Goal: Task Accomplishment & Management: Manage account settings

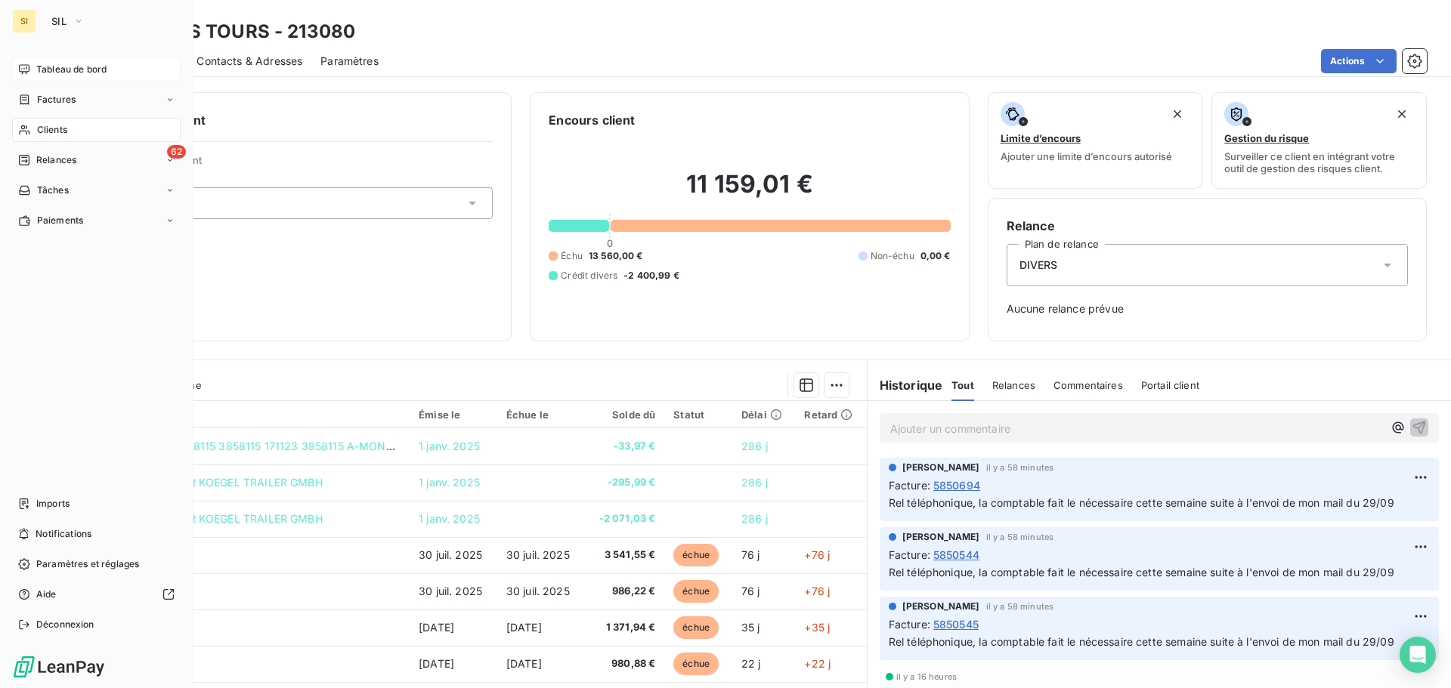
click at [73, 64] on span "Tableau de bord" at bounding box center [71, 70] width 70 height 14
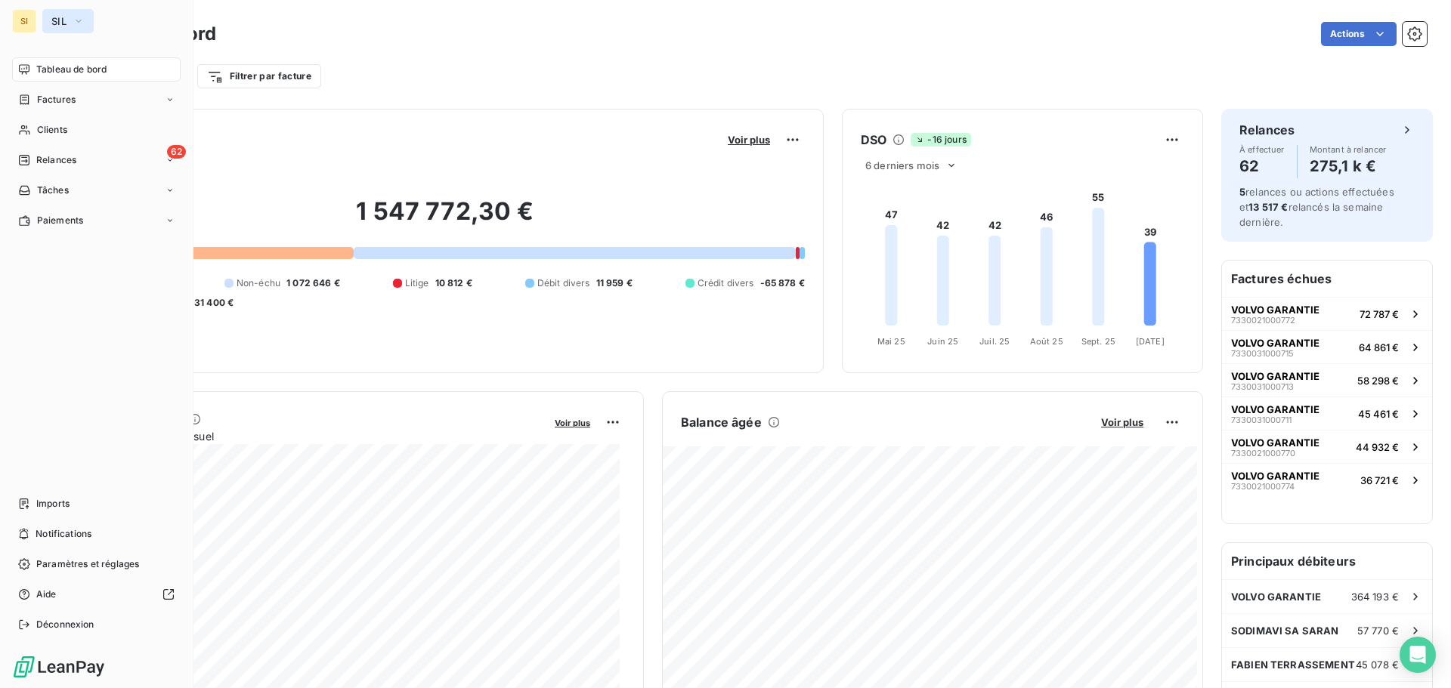
click at [56, 18] on span "SIL" at bounding box center [58, 21] width 15 height 12
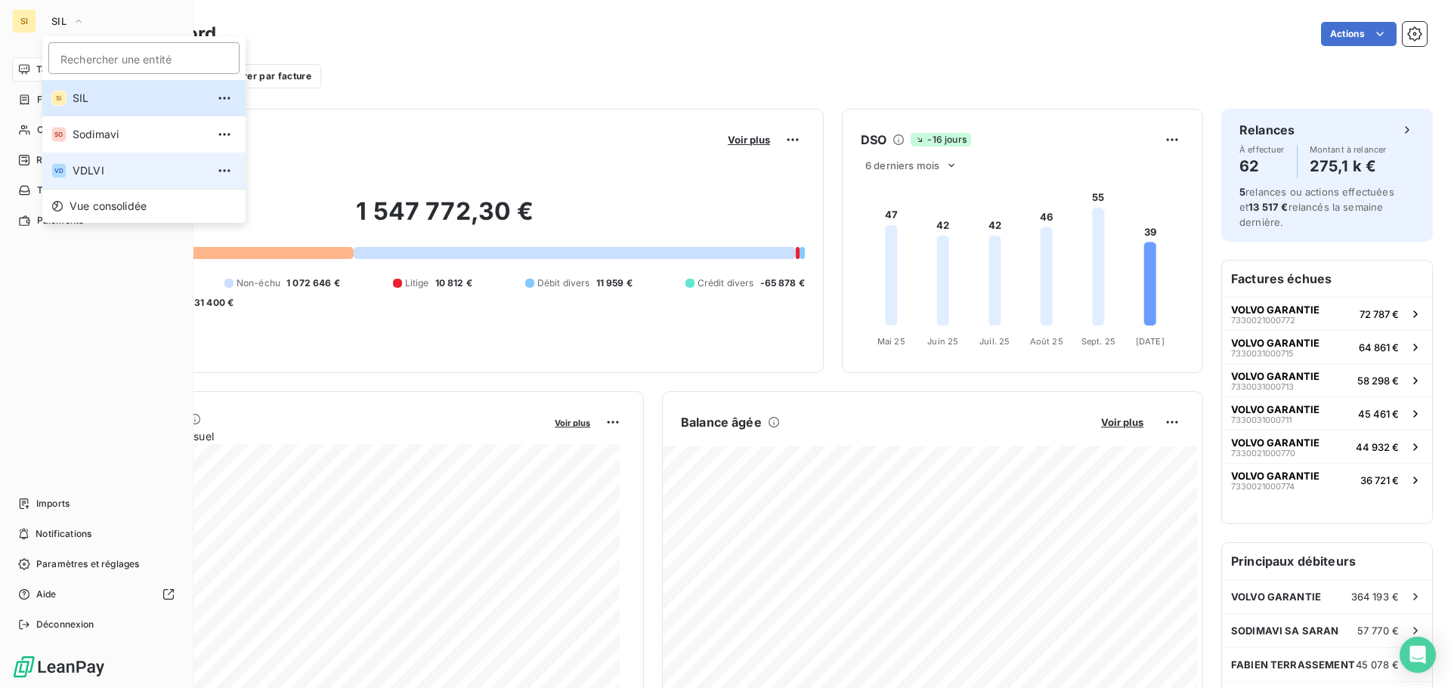
click at [97, 175] on span "VDLVI" at bounding box center [140, 170] width 134 height 15
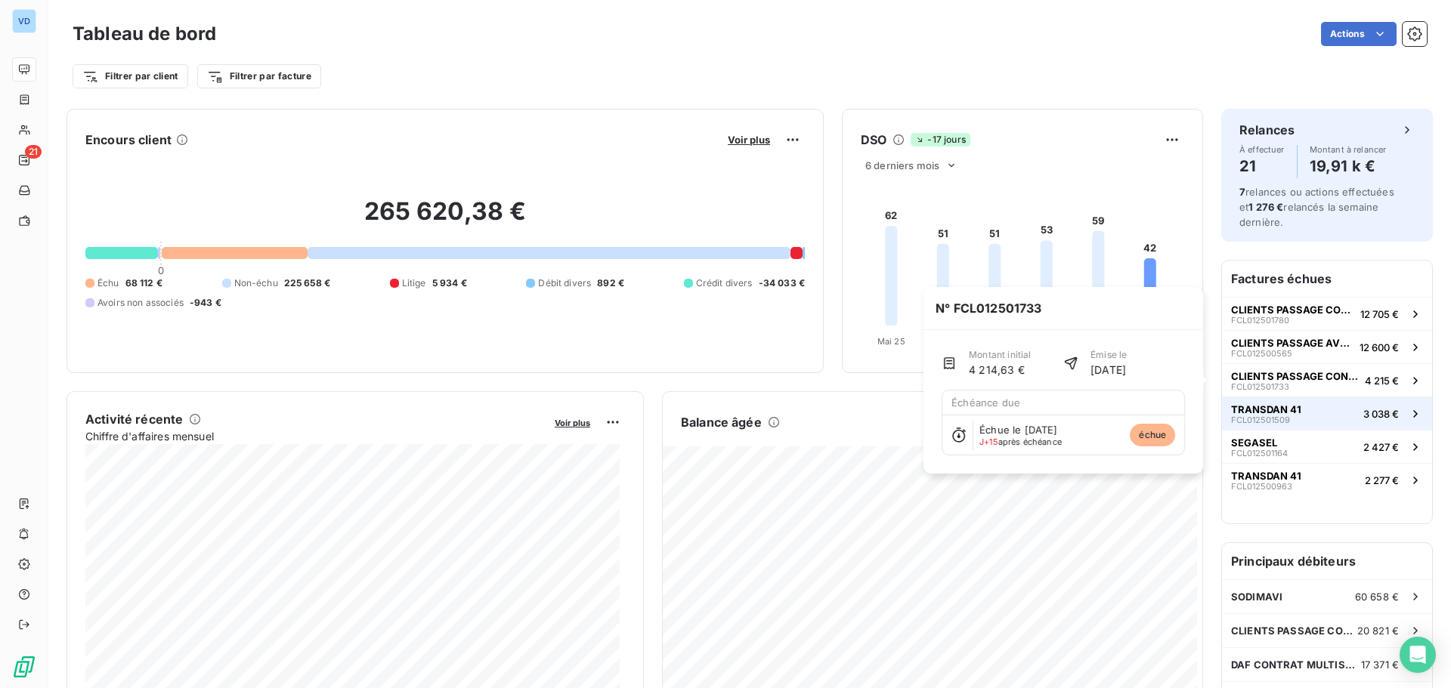
click at [1270, 410] on span "TRANSDAN 41" at bounding box center [1266, 410] width 70 height 12
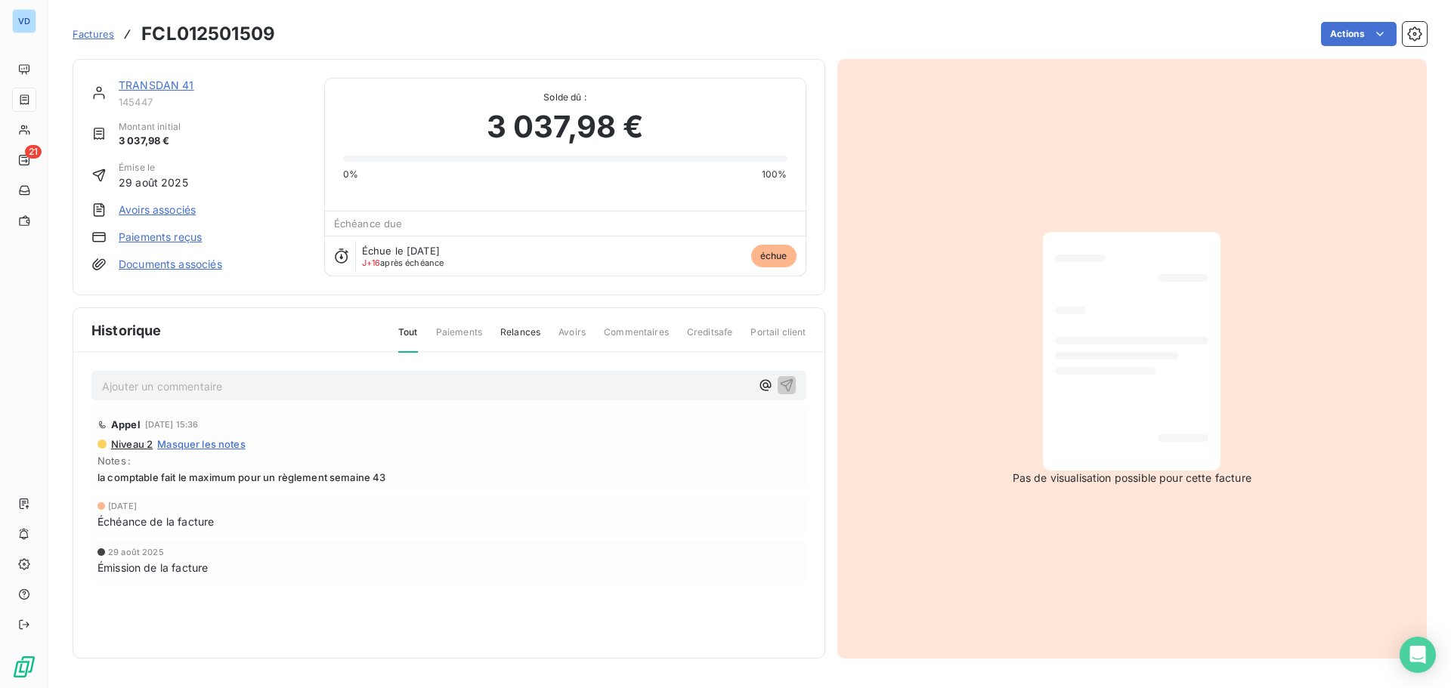
click at [165, 77] on div "TRANSDAN 41 145447 Montant initial 3 037,98 € Émise le [DATE] Avoirs associés P…" at bounding box center [449, 177] width 753 height 237
click at [151, 79] on link "TRANSDAN 41" at bounding box center [157, 85] width 76 height 13
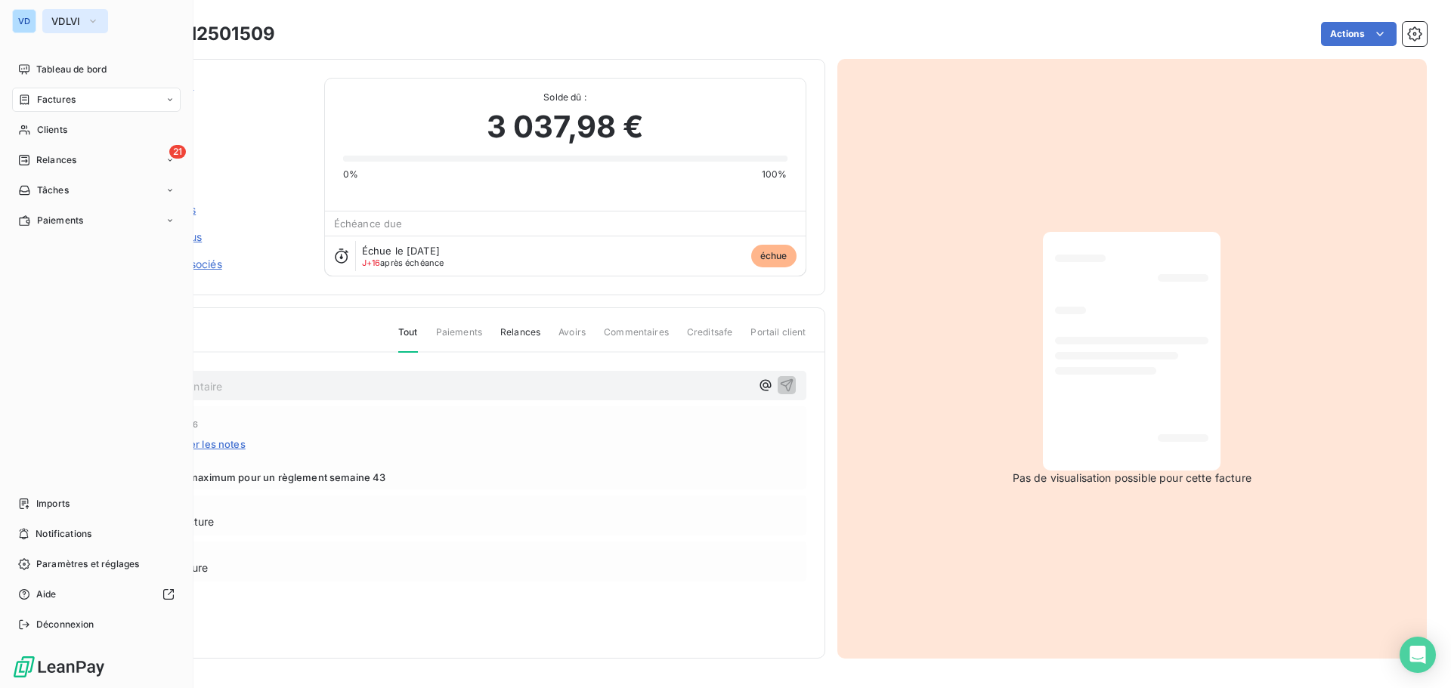
click at [57, 22] on span "VDLVI" at bounding box center [65, 21] width 29 height 12
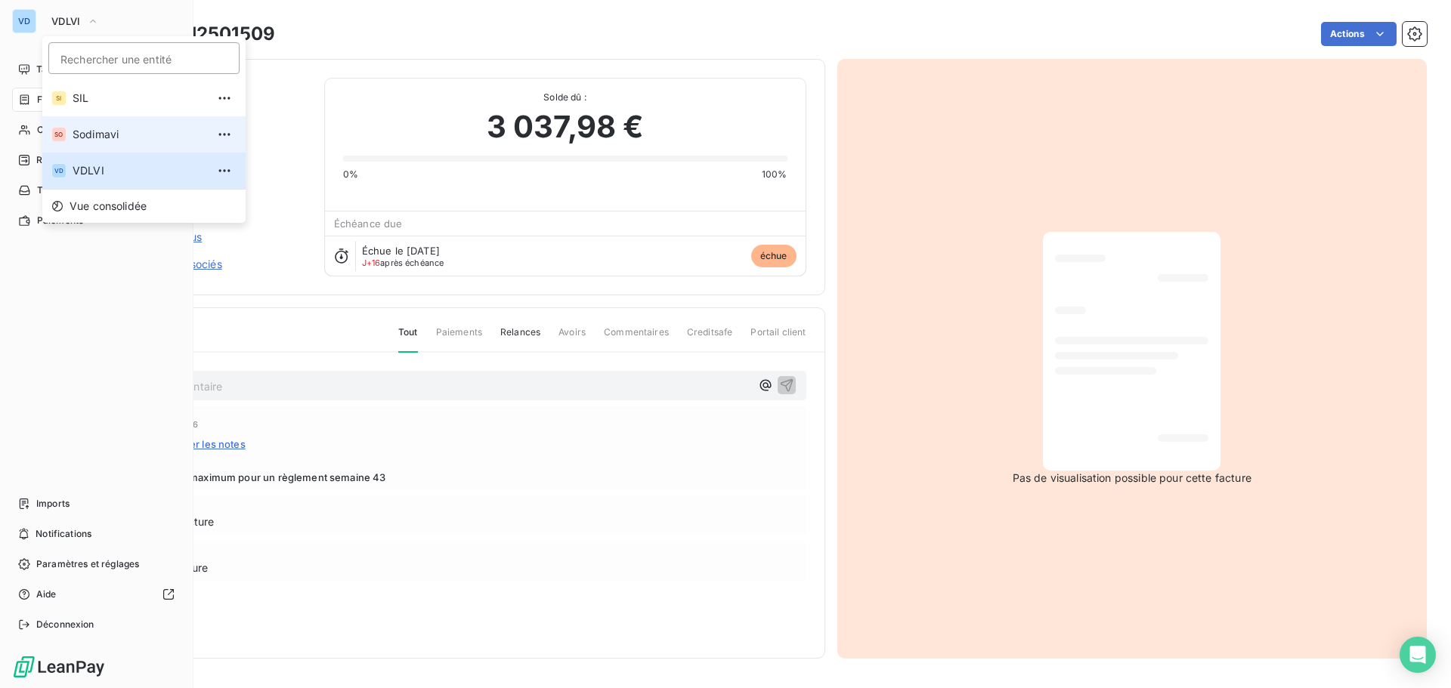
click at [91, 140] on span "Sodimavi" at bounding box center [140, 134] width 134 height 15
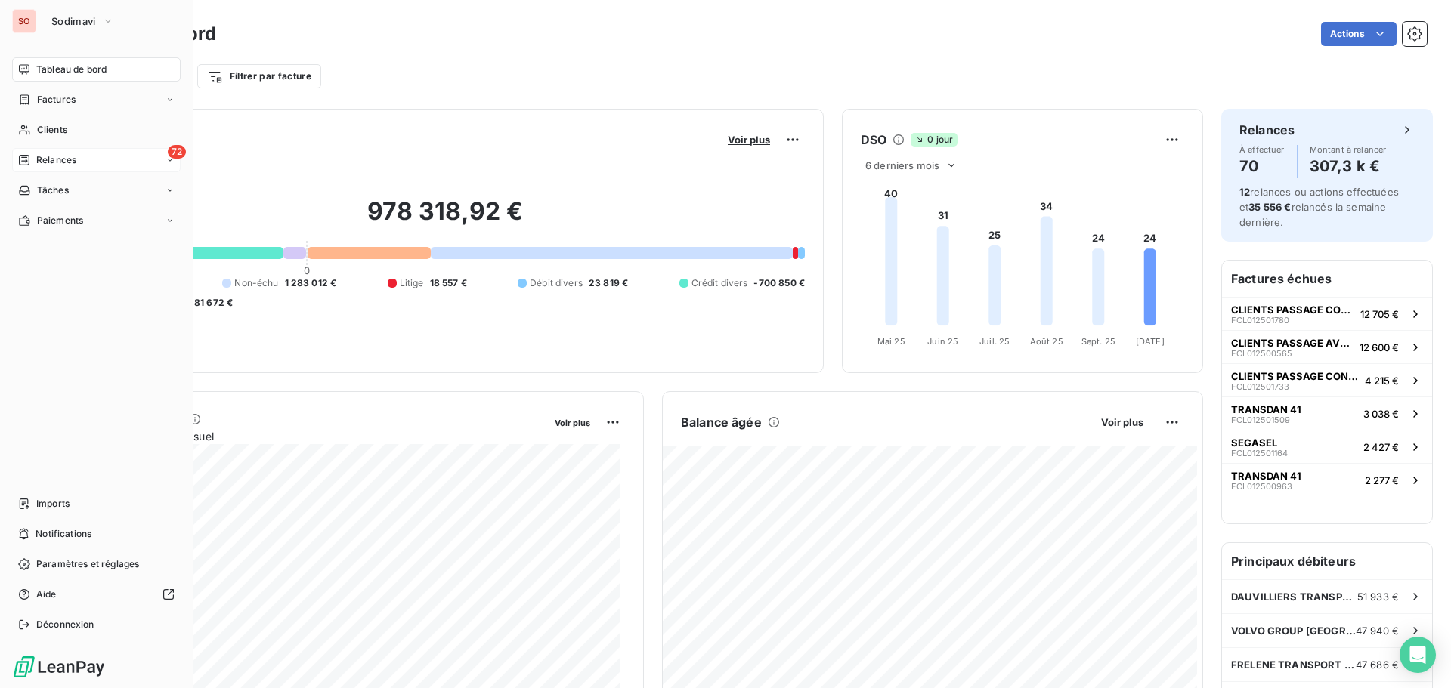
click at [58, 162] on span "Relances" at bounding box center [56, 160] width 40 height 14
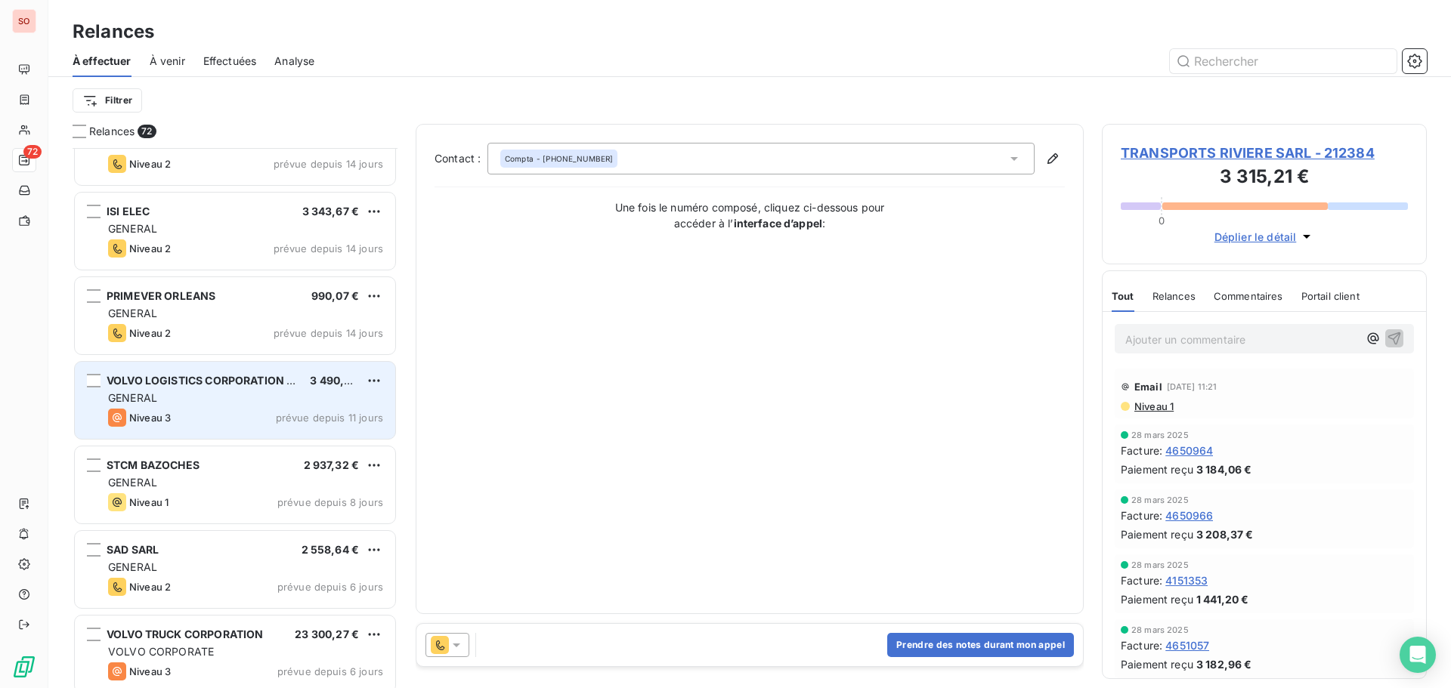
scroll to position [1134, 0]
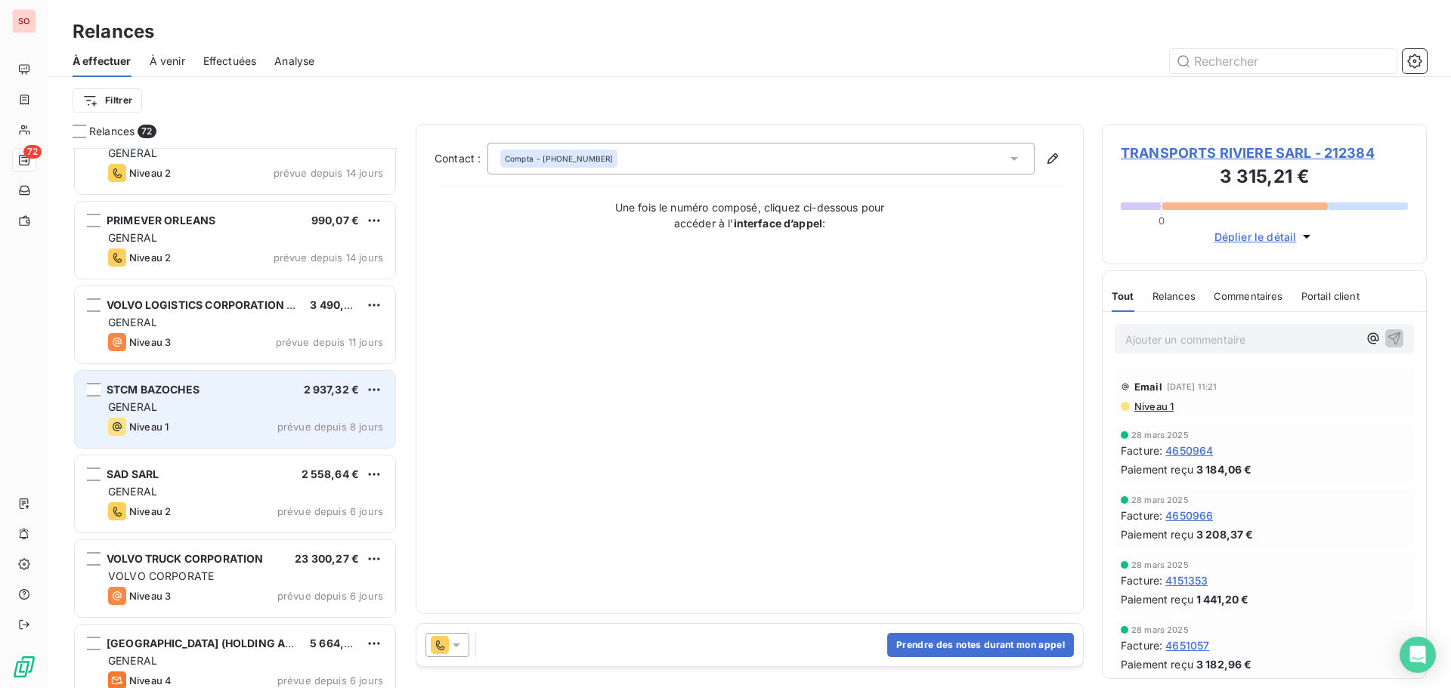
click at [265, 408] on div "GENERAL" at bounding box center [245, 407] width 275 height 15
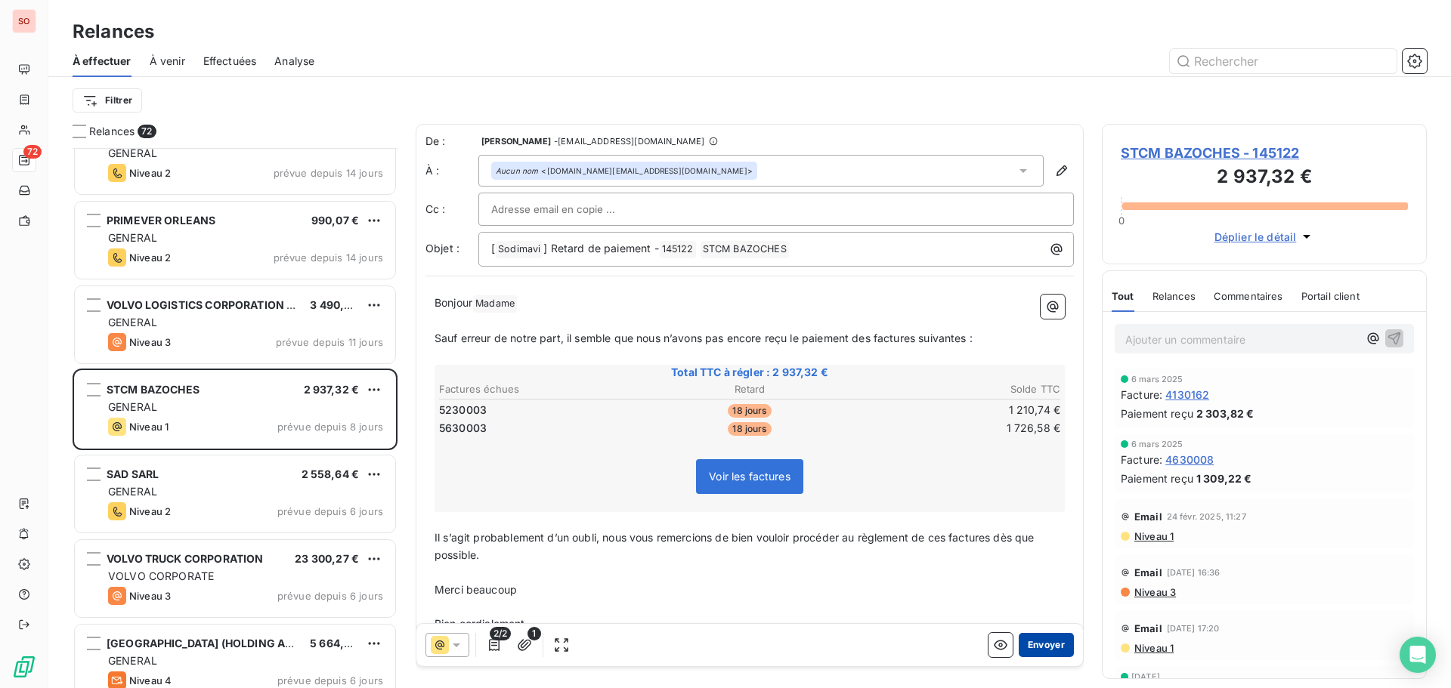
click at [1036, 645] on button "Envoyer" at bounding box center [1046, 645] width 55 height 24
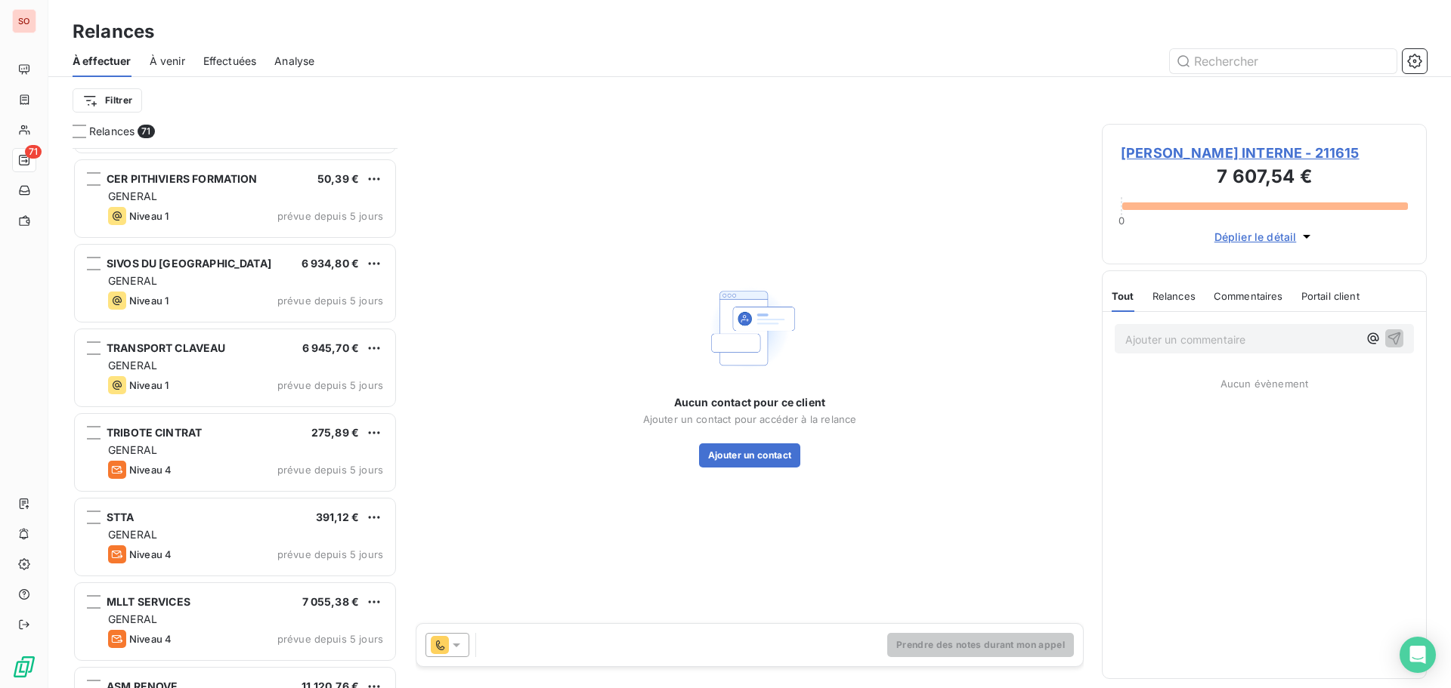
scroll to position [2192, 0]
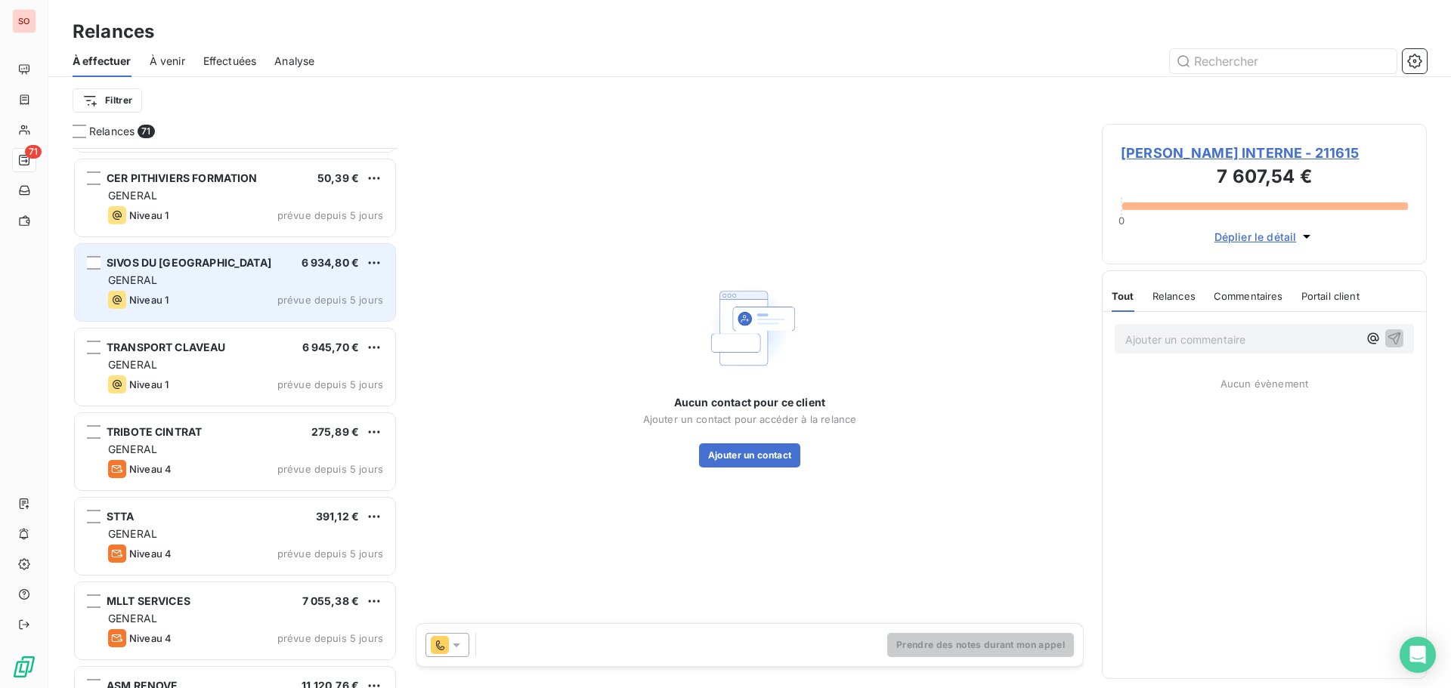
click at [199, 289] on div "SIVOS DU CANTON D'AUNEAU 6 934,80 € GENERAL Niveau 1 prévue depuis 5 jours" at bounding box center [235, 282] width 320 height 77
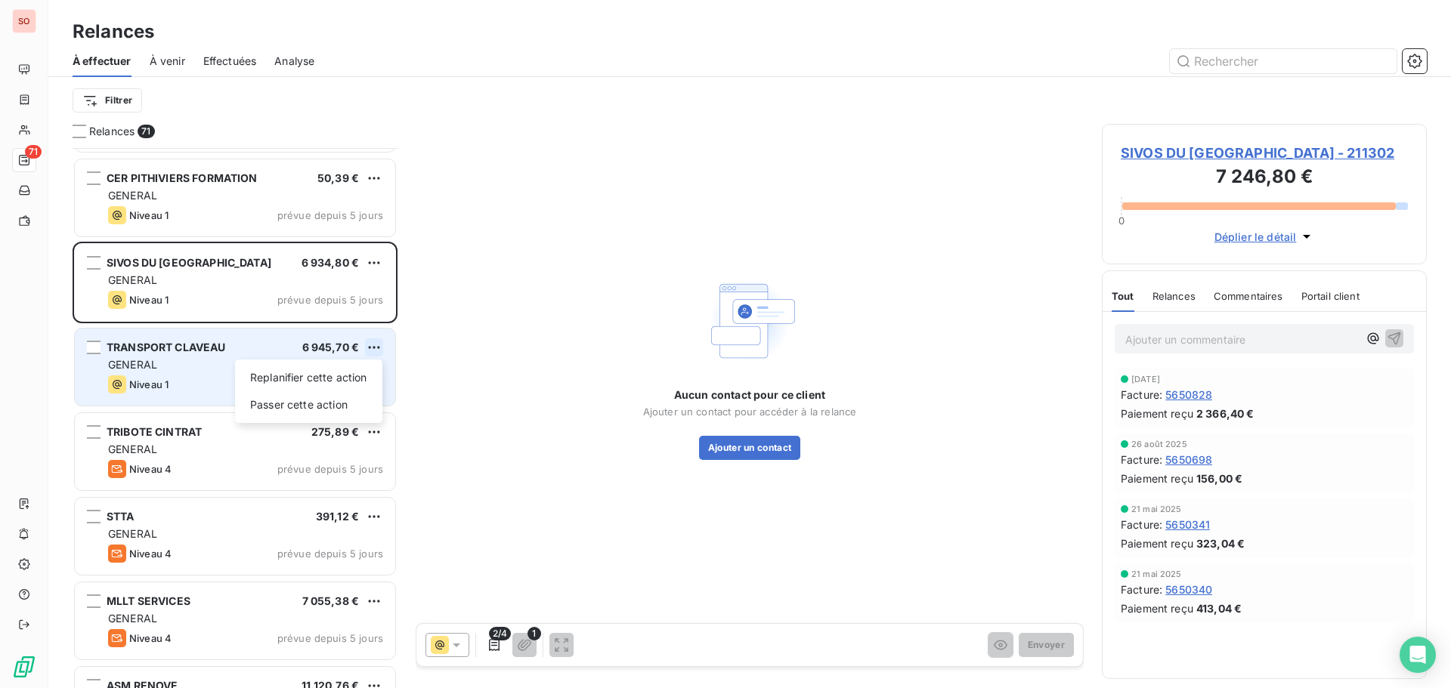
click at [382, 345] on html "SO 71 Relances À effectuer À venir Effectuées Analyse Filtrer Relances 71 MERCI…" at bounding box center [725, 344] width 1451 height 688
click at [327, 400] on div "Passer cette action" at bounding box center [308, 405] width 135 height 24
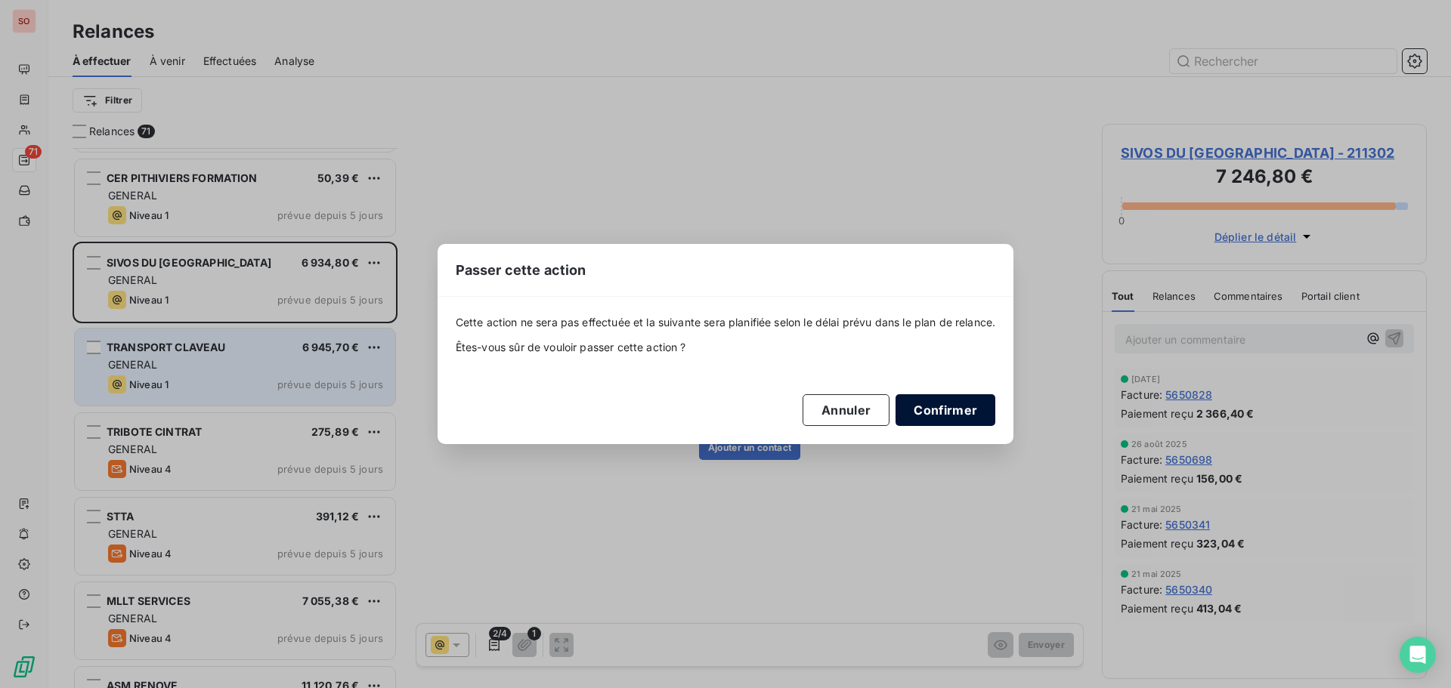
click at [950, 416] on button "Confirmer" at bounding box center [945, 410] width 100 height 32
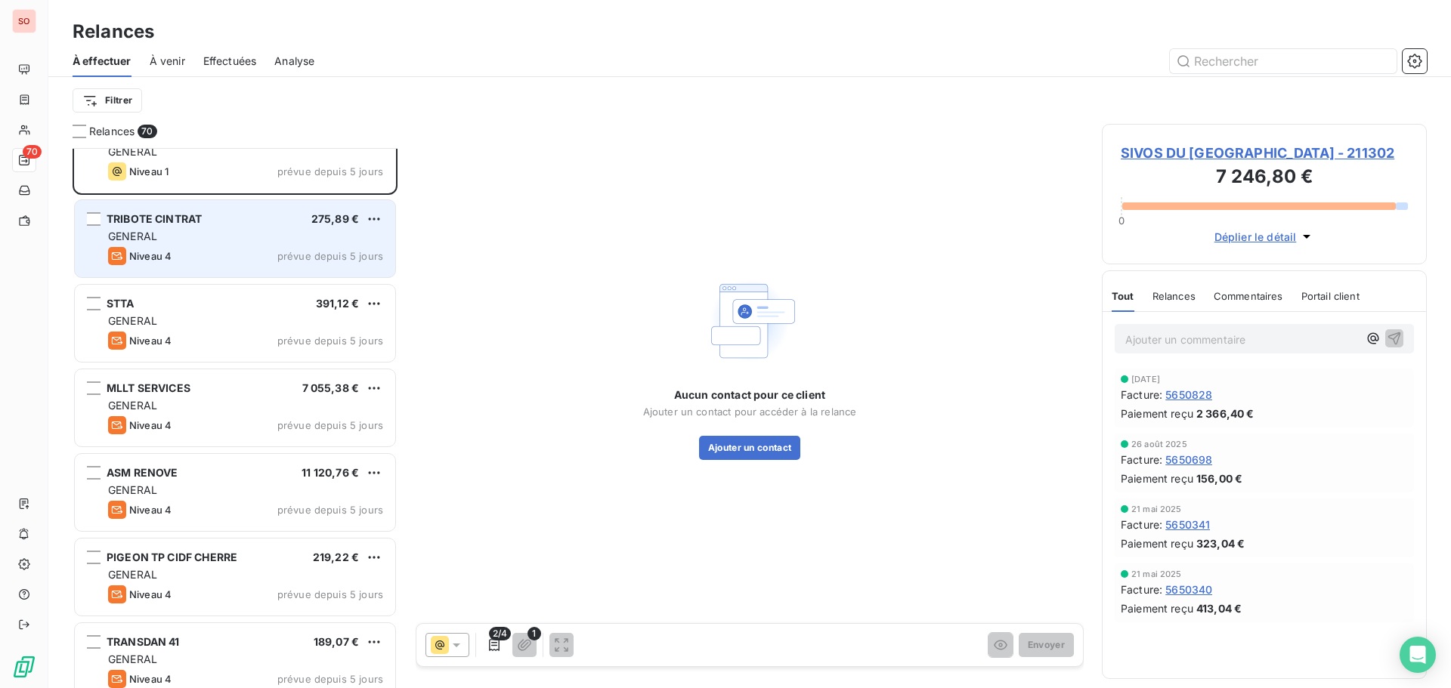
scroll to position [2343, 0]
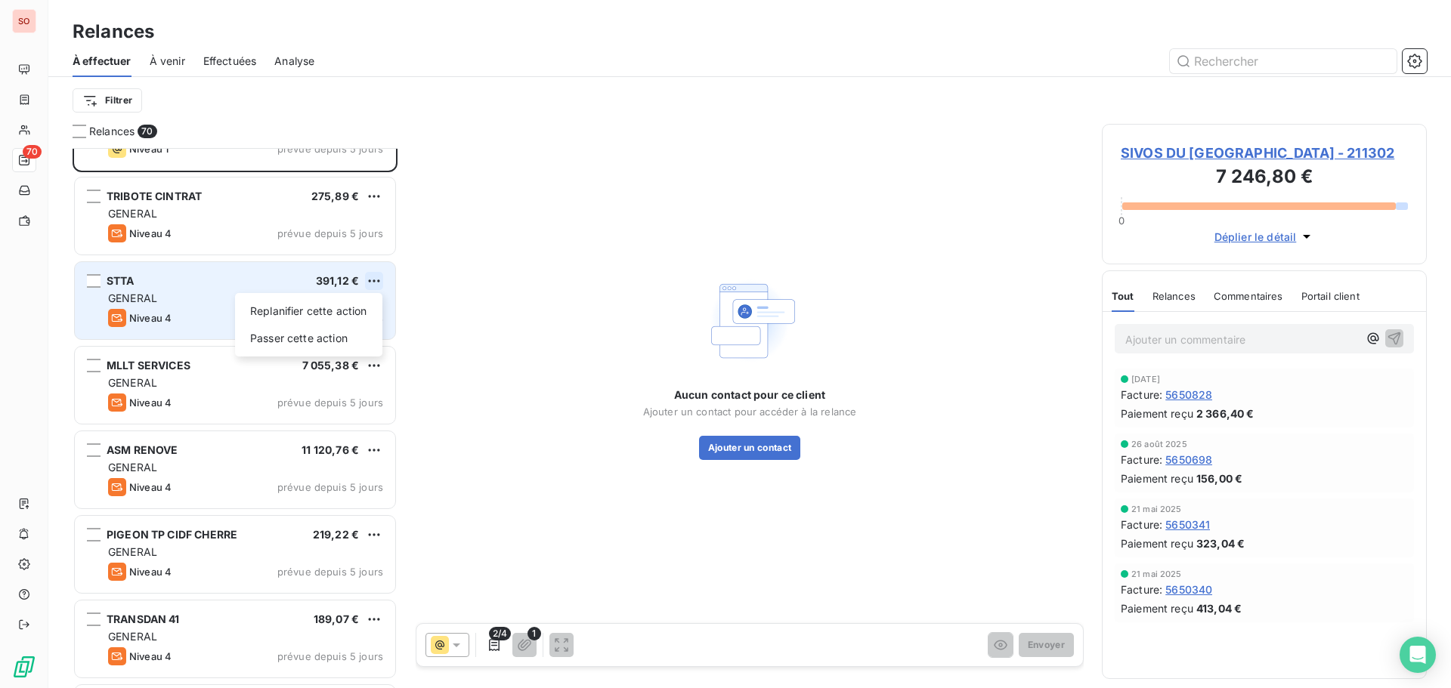
click at [372, 281] on html "SO 70 Relances À effectuer À venir Effectuées Analyse Filtrer Relances 70 CER P…" at bounding box center [725, 344] width 1451 height 688
click at [309, 333] on div "Passer cette action" at bounding box center [308, 338] width 135 height 24
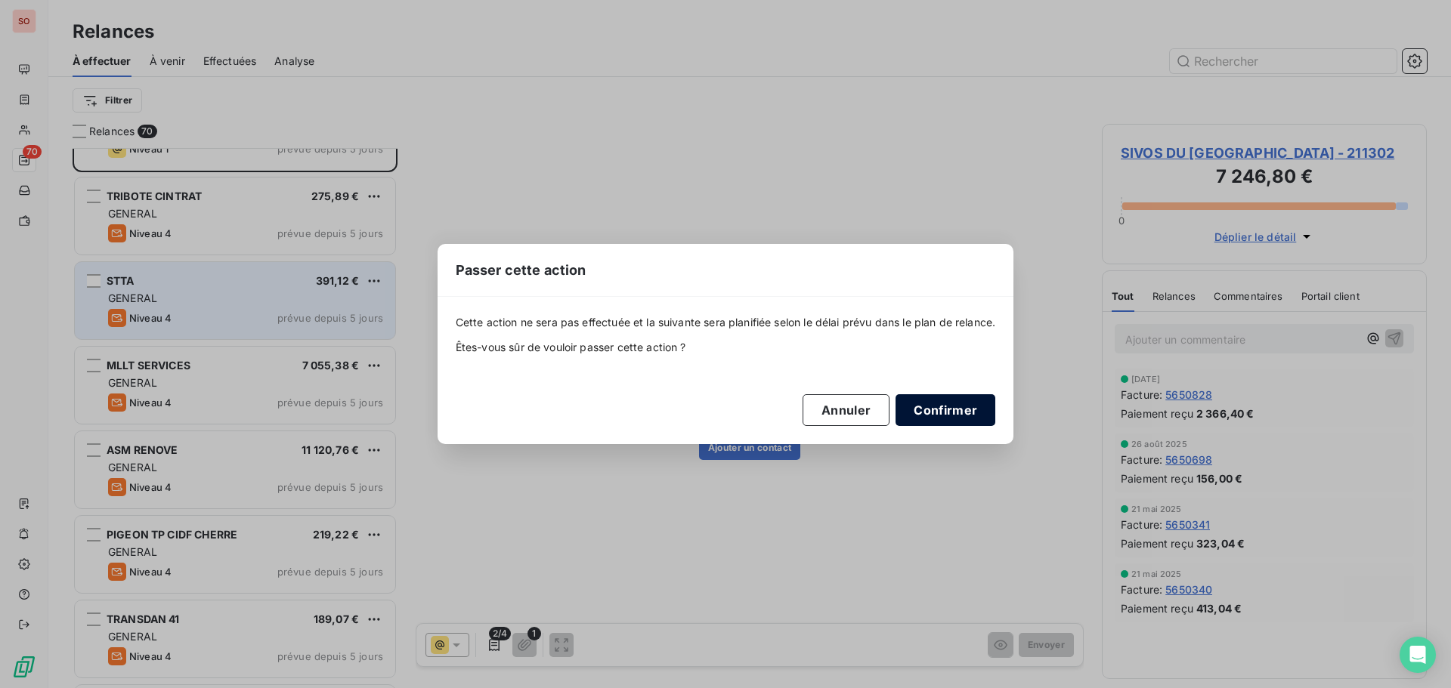
click at [970, 417] on button "Confirmer" at bounding box center [945, 410] width 100 height 32
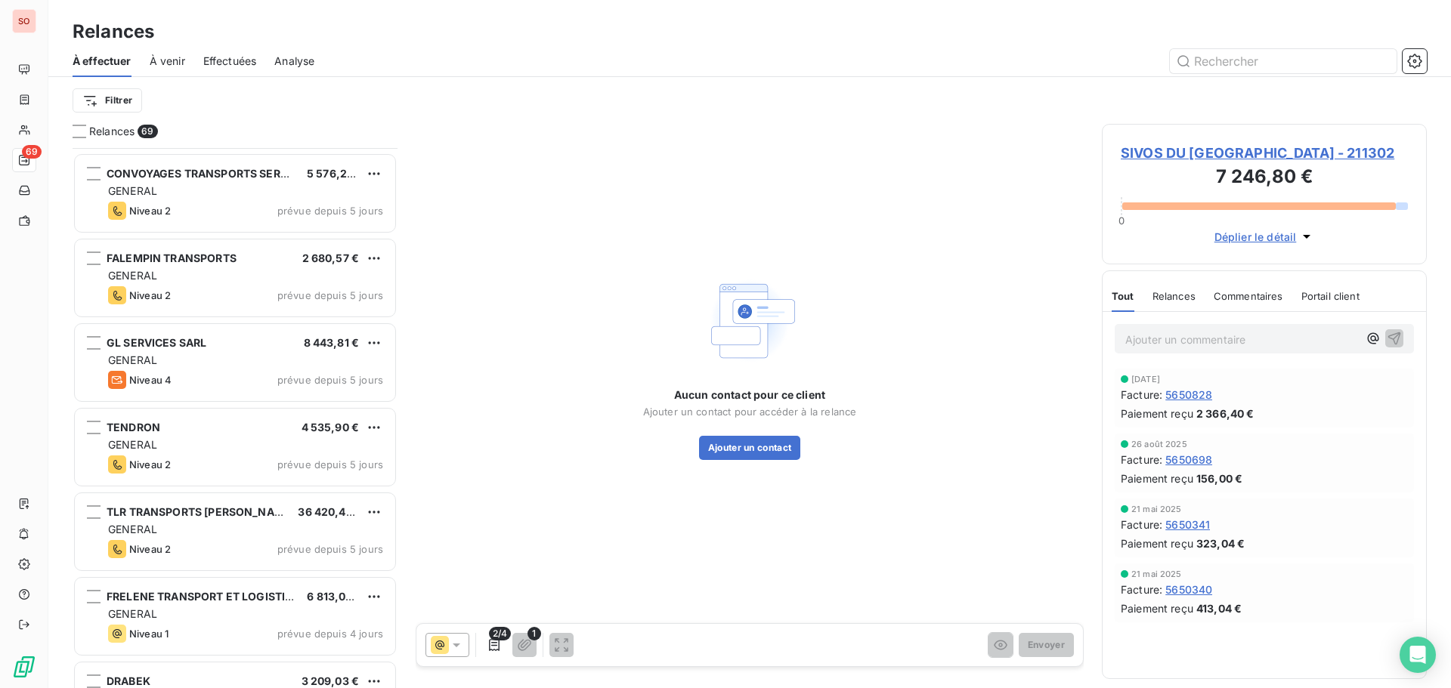
scroll to position [3175, 0]
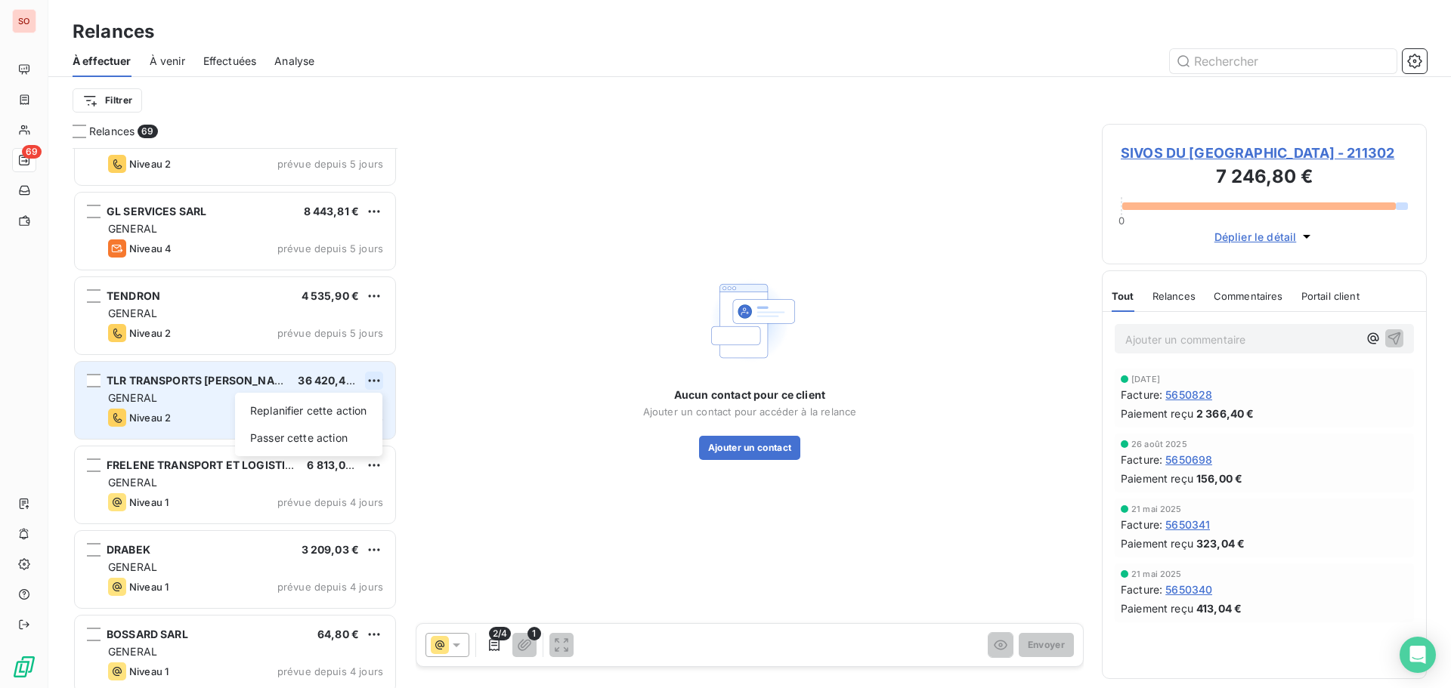
click at [374, 379] on html "SO 69 Relances À effectuer À venir Effectuées Analyse Filtrer Relances 69 CONVO…" at bounding box center [725, 344] width 1451 height 688
click at [295, 440] on div "Passer cette action" at bounding box center [308, 438] width 135 height 24
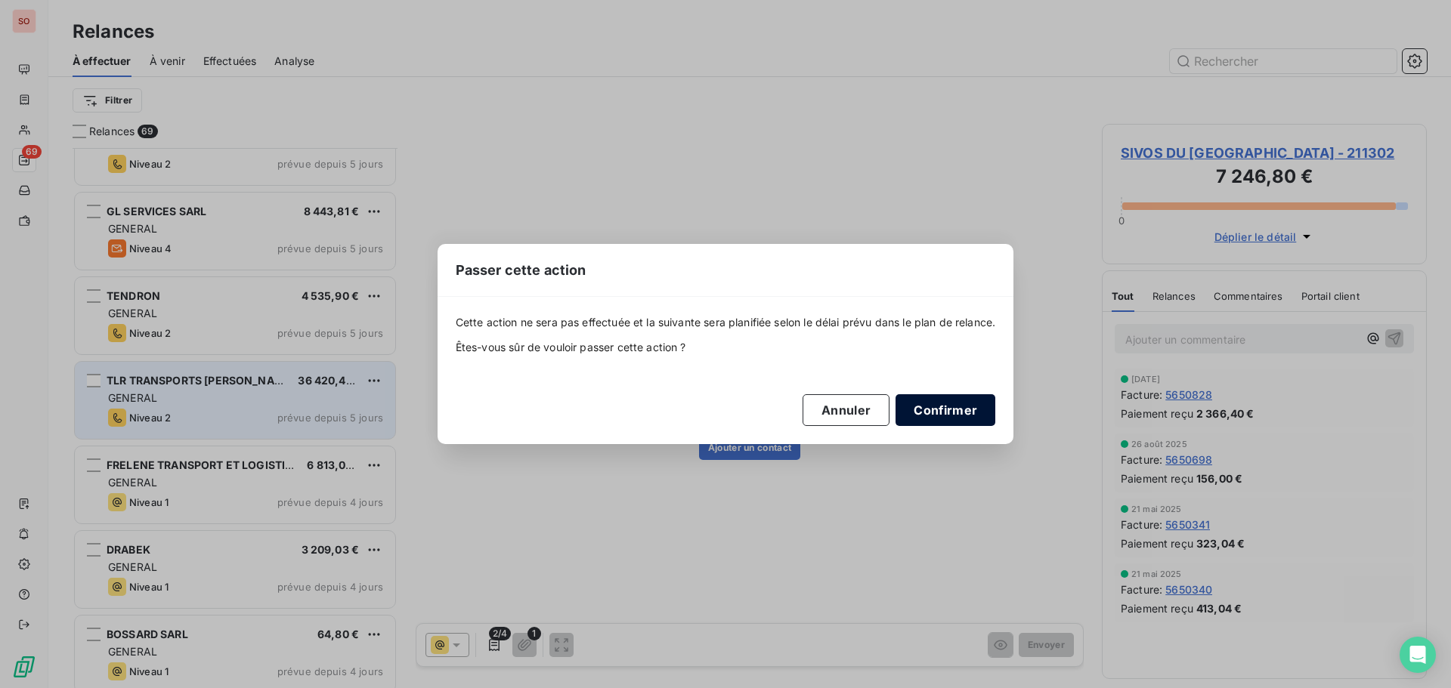
click at [950, 413] on button "Confirmer" at bounding box center [945, 410] width 100 height 32
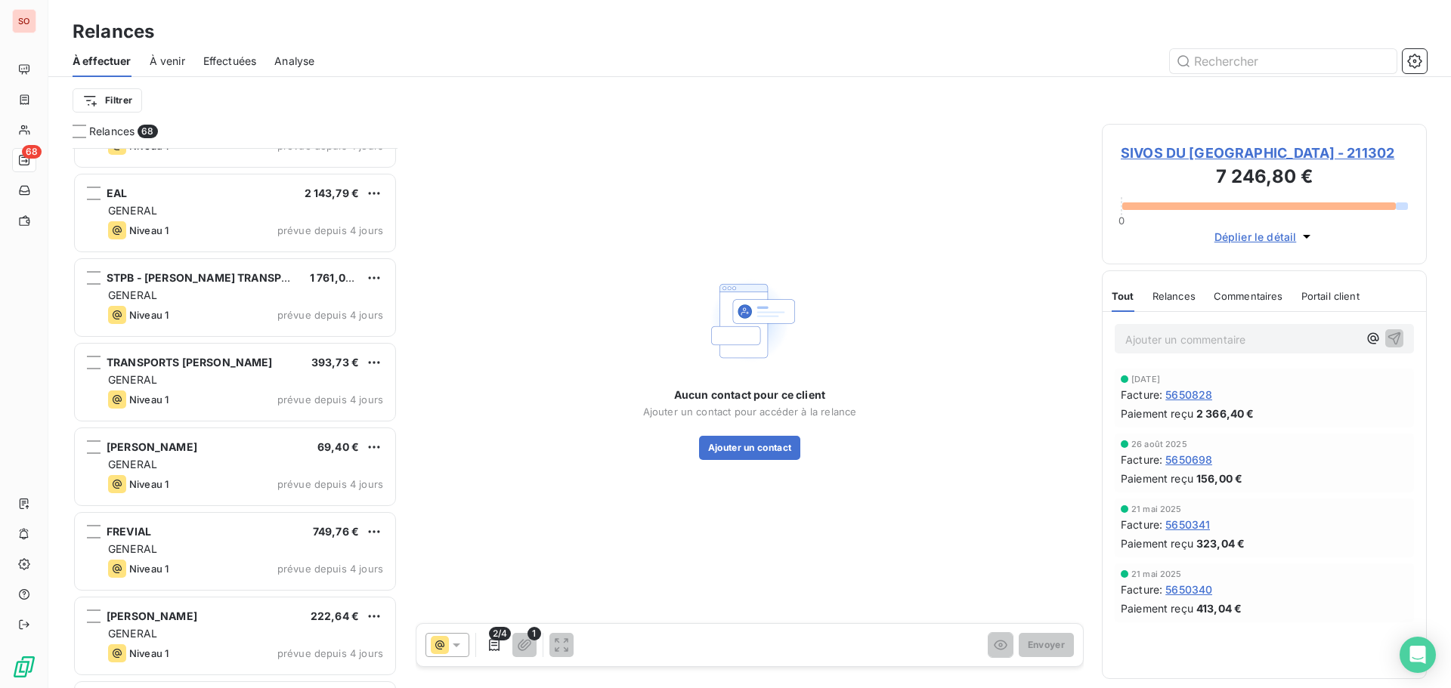
scroll to position [3628, 0]
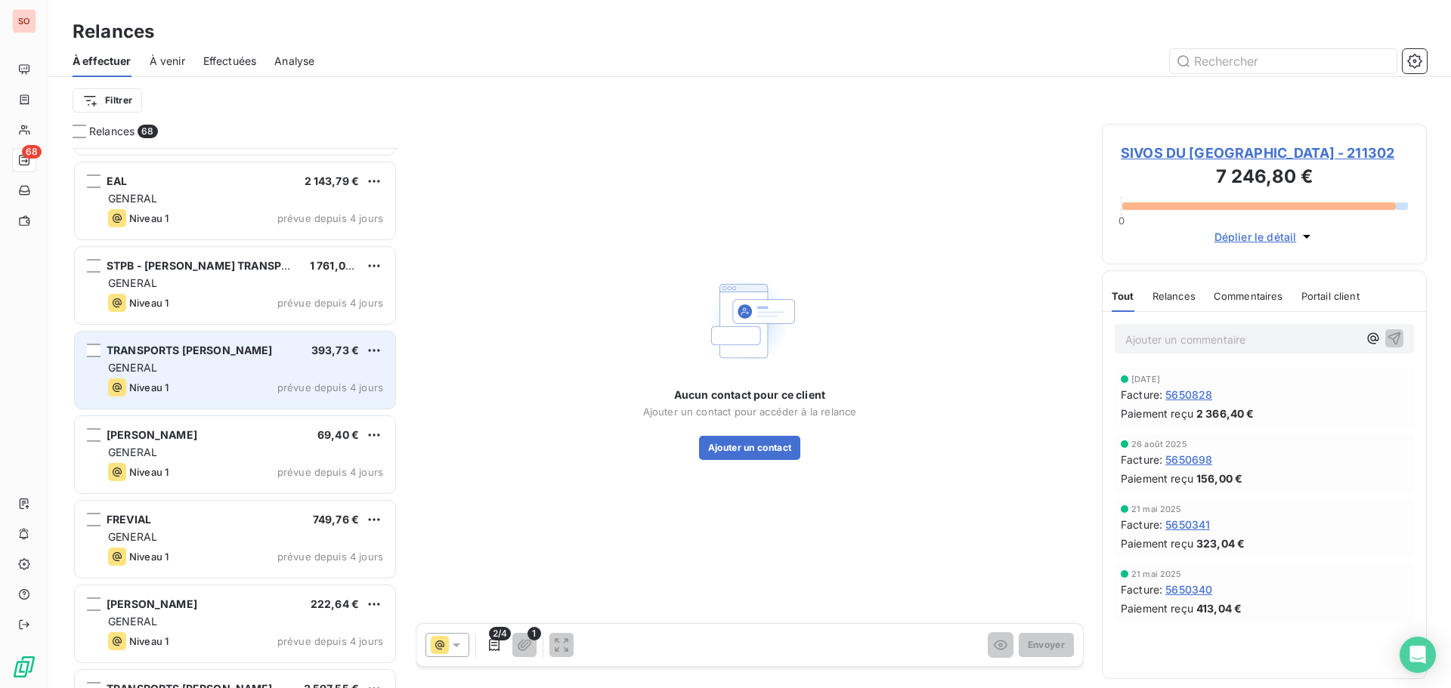
click at [336, 380] on div "Niveau 1 prévue depuis 4 jours" at bounding box center [245, 388] width 275 height 18
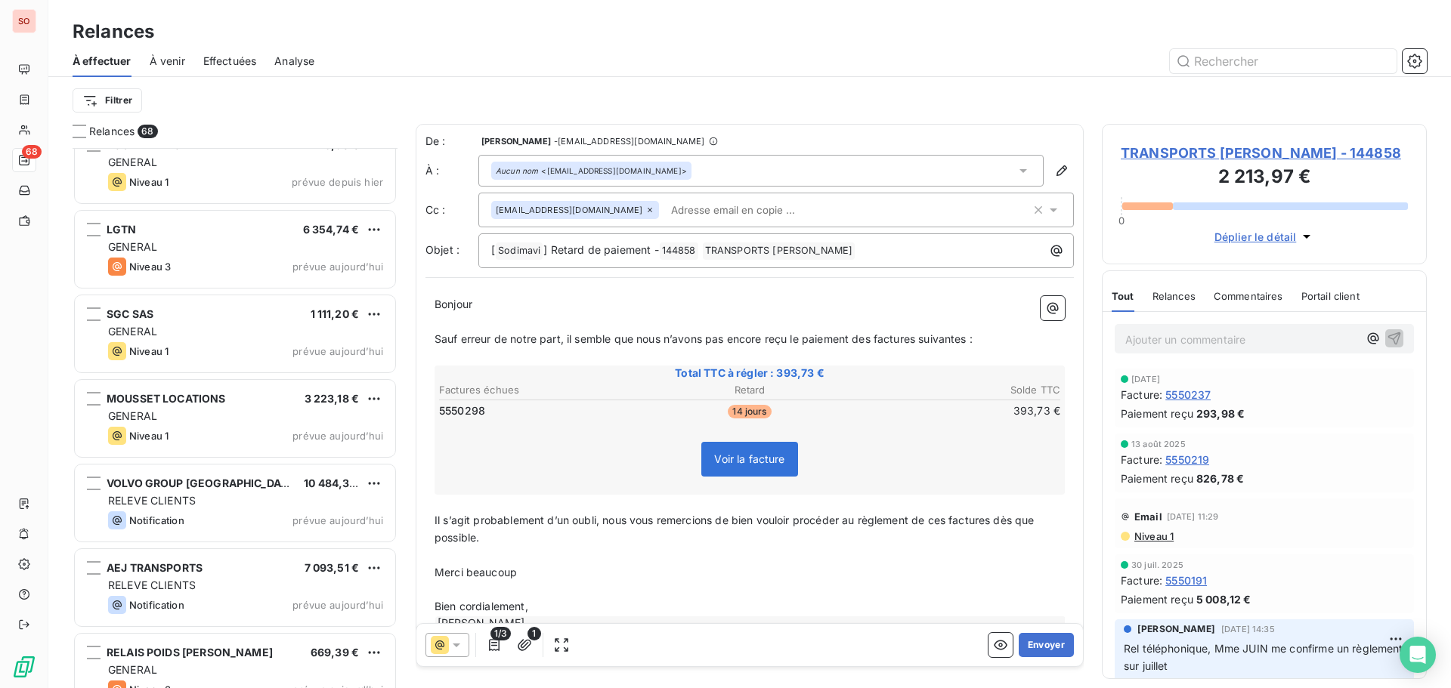
scroll to position [5216, 0]
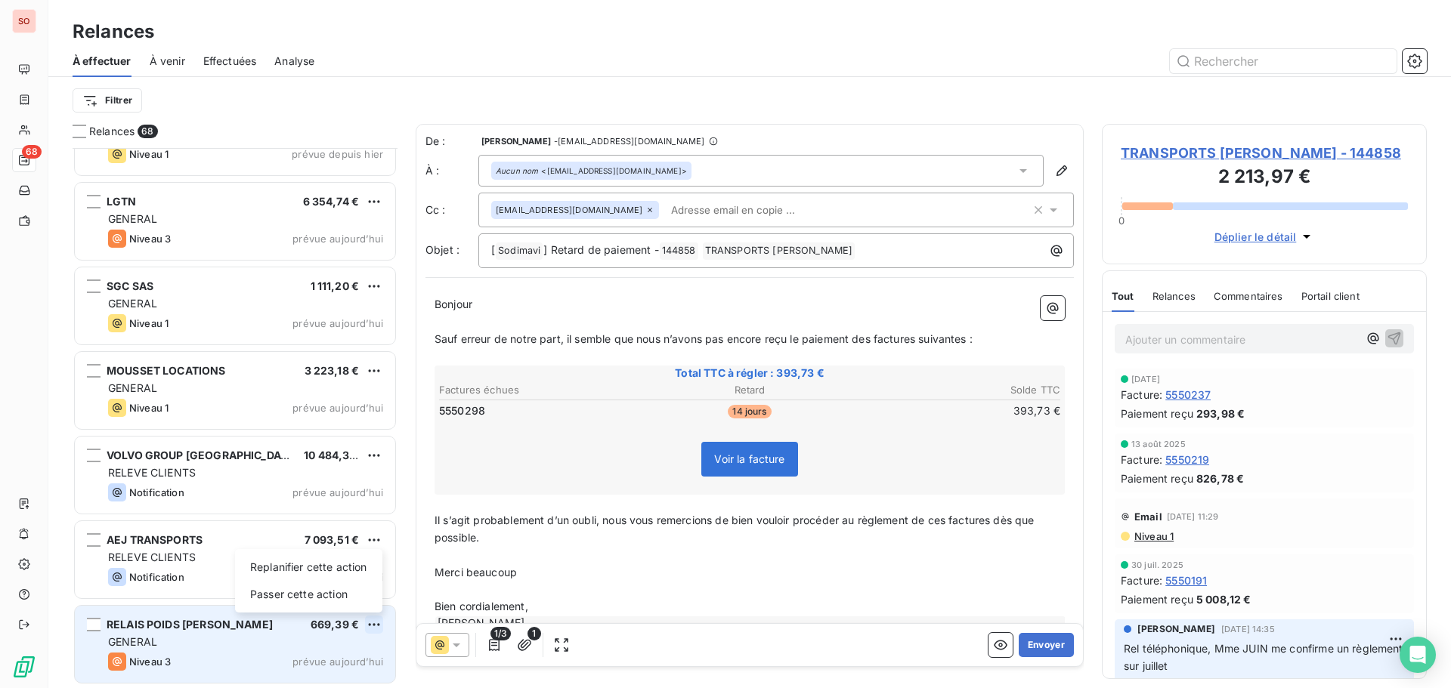
click at [370, 626] on html "SO 68 Relances À effectuer À venir Effectuées Analyse Filtrer Relances 68 COMOT…" at bounding box center [725, 344] width 1451 height 688
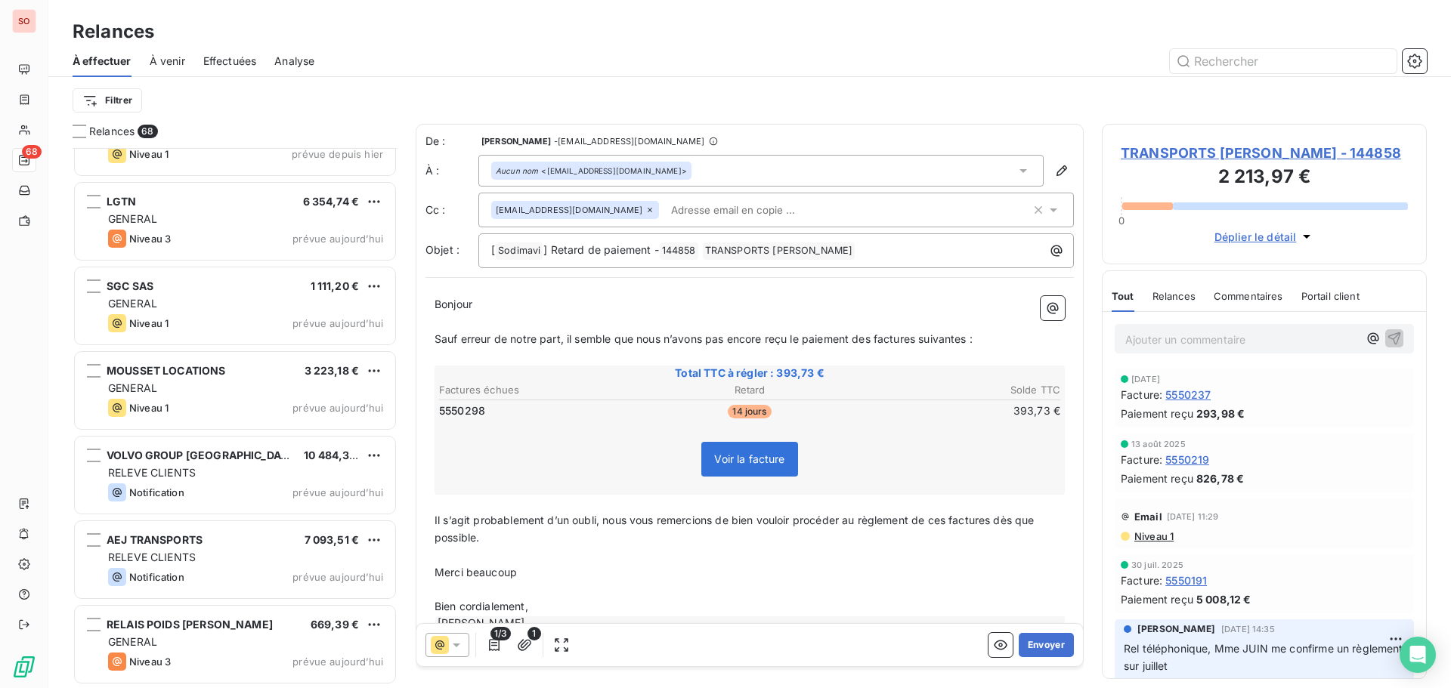
click at [214, 624] on html "SO 68 Relances À effectuer À venir Effectuées Analyse Filtrer Relances 68 COMOT…" at bounding box center [725, 344] width 1451 height 688
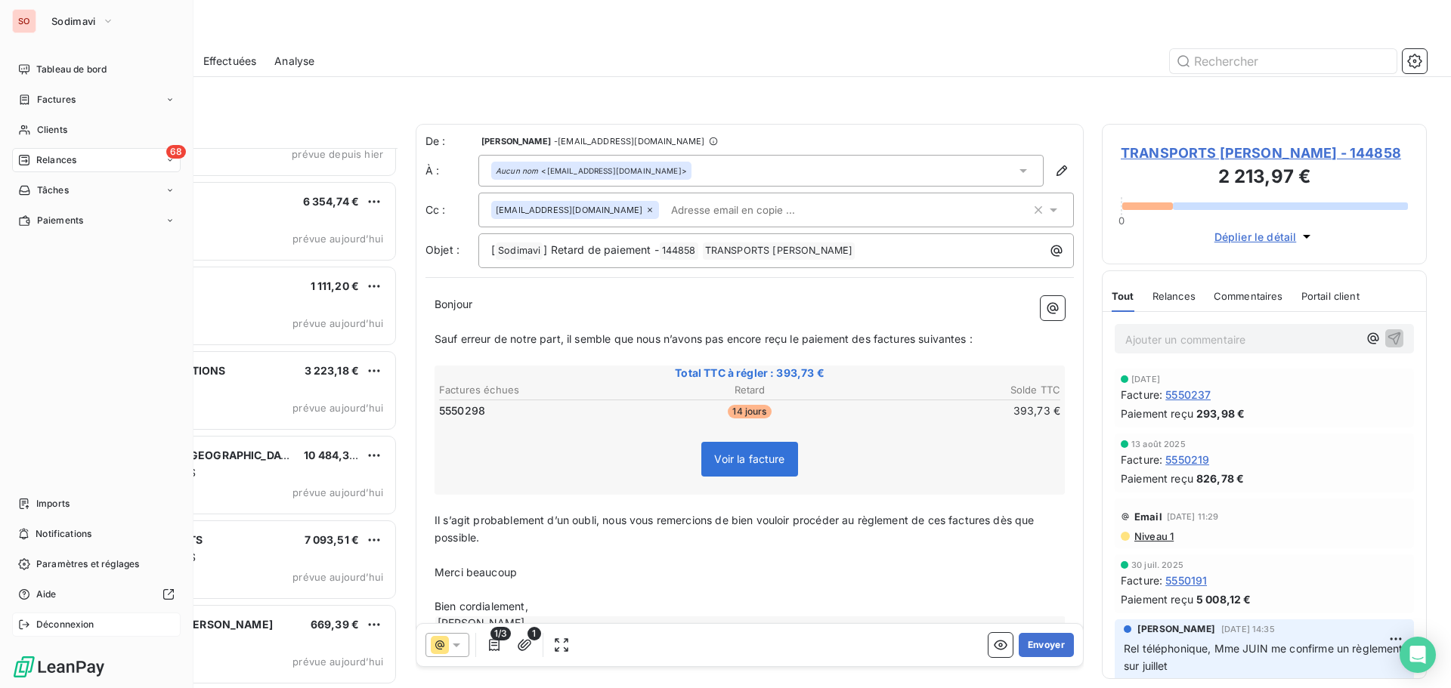
click at [68, 621] on span "Déconnexion" at bounding box center [65, 625] width 58 height 14
